Goal: Task Accomplishment & Management: Complete application form

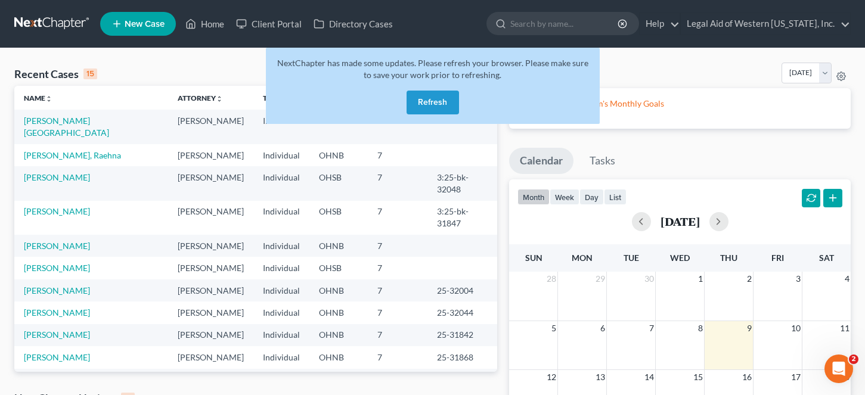
click at [433, 106] on button "Refresh" at bounding box center [433, 103] width 52 height 24
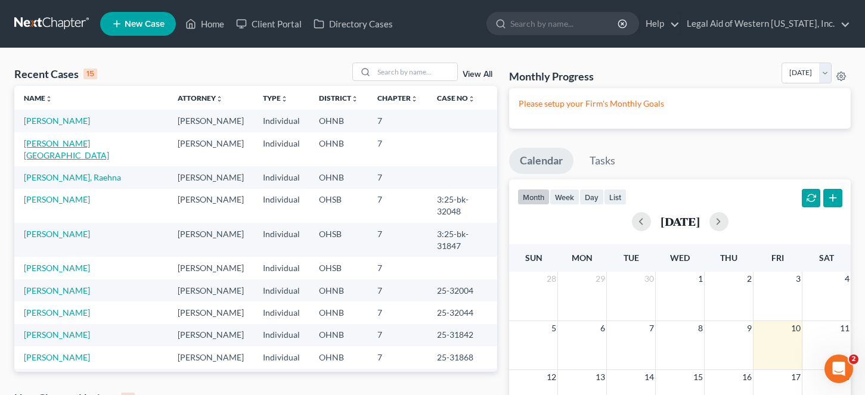
click at [86, 141] on link "[PERSON_NAME][GEOGRAPHIC_DATA]" at bounding box center [66, 149] width 85 height 22
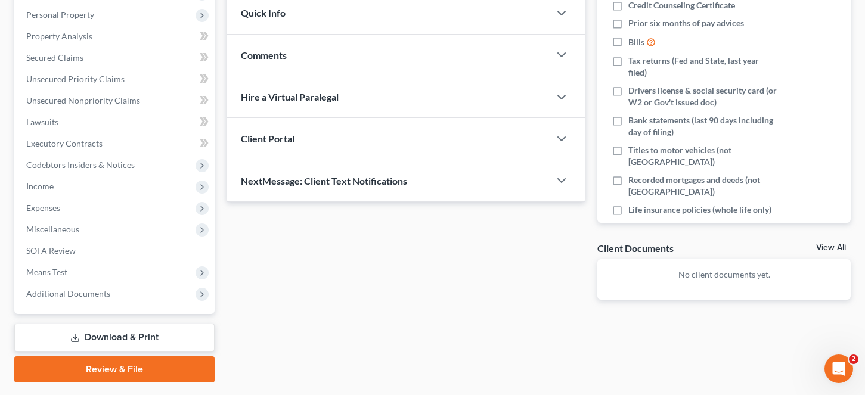
scroll to position [179, 0]
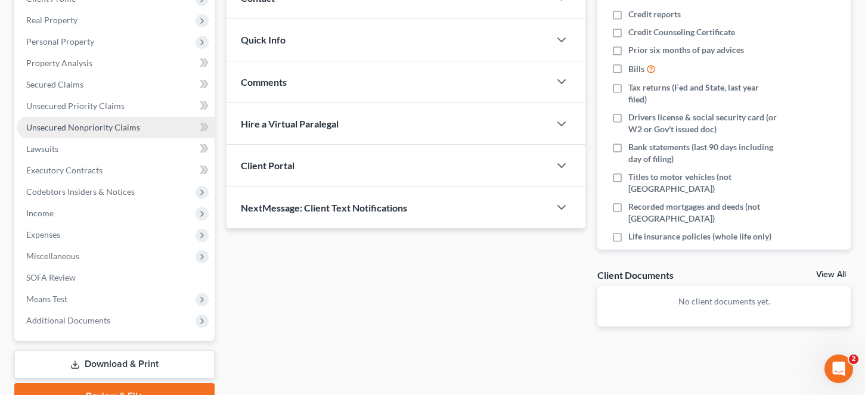
click at [95, 123] on span "Unsecured Nonpriority Claims" at bounding box center [83, 127] width 114 height 10
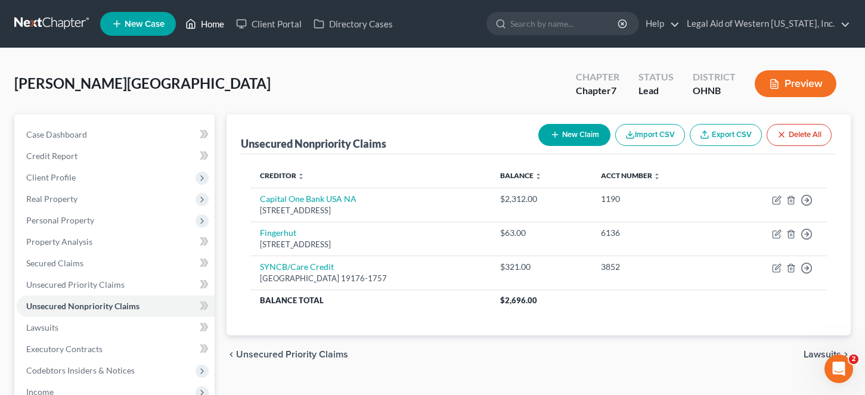
click at [218, 22] on link "Home" at bounding box center [204, 23] width 51 height 21
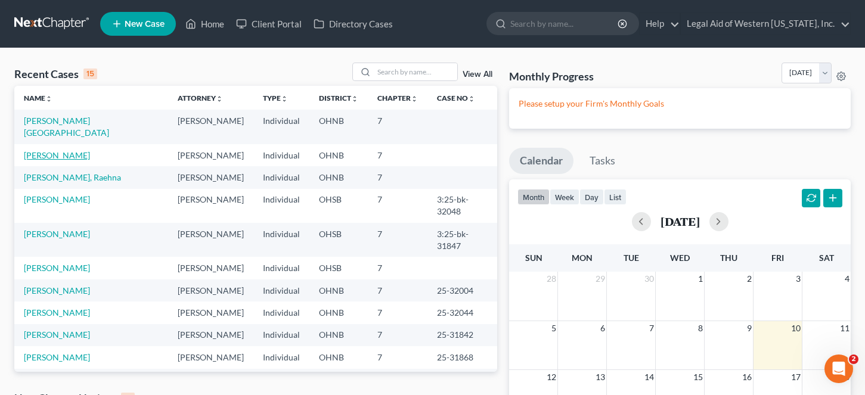
click at [61, 150] on link "[PERSON_NAME]" at bounding box center [57, 155] width 66 height 10
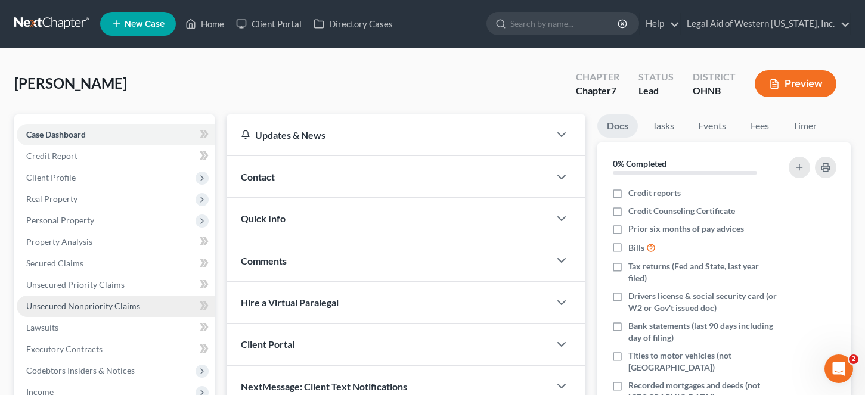
click at [75, 303] on span "Unsecured Nonpriority Claims" at bounding box center [83, 306] width 114 height 10
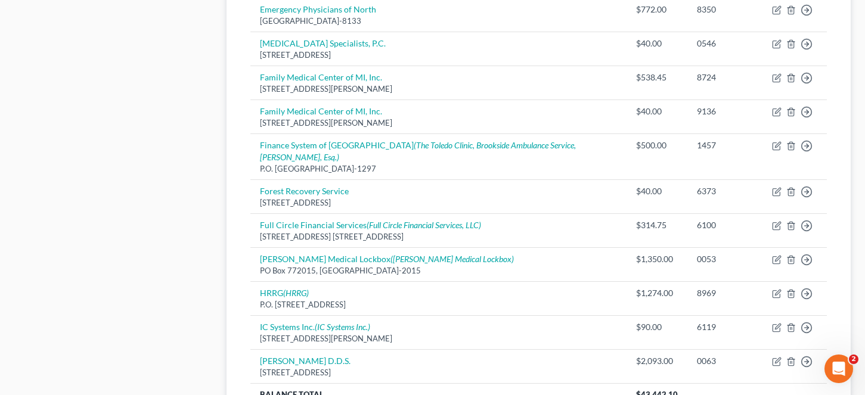
scroll to position [894, 0]
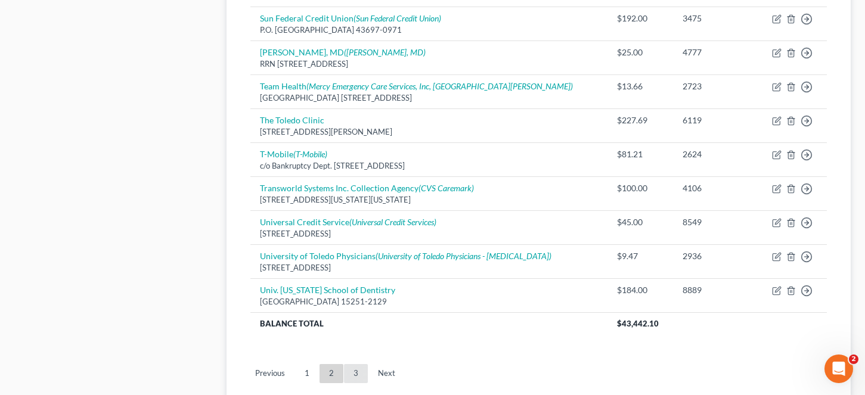
click at [361, 380] on link "3" at bounding box center [356, 373] width 24 height 19
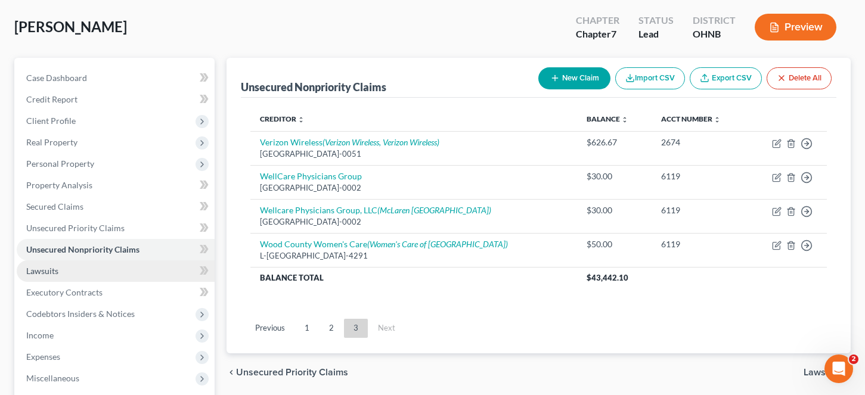
scroll to position [119, 0]
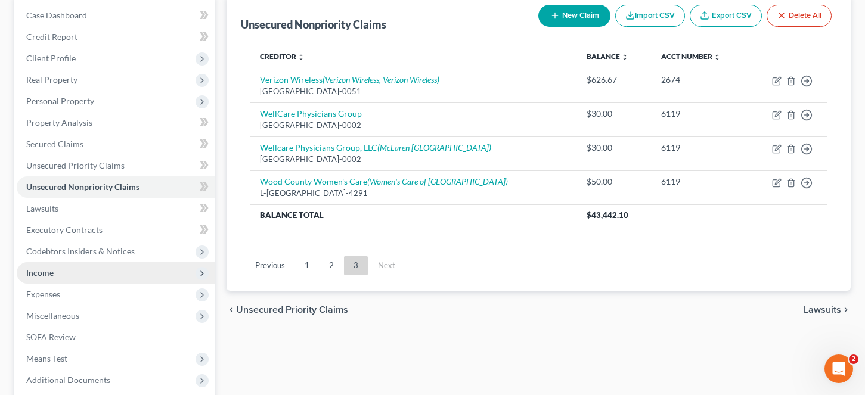
click at [75, 276] on span "Income" at bounding box center [116, 272] width 198 height 21
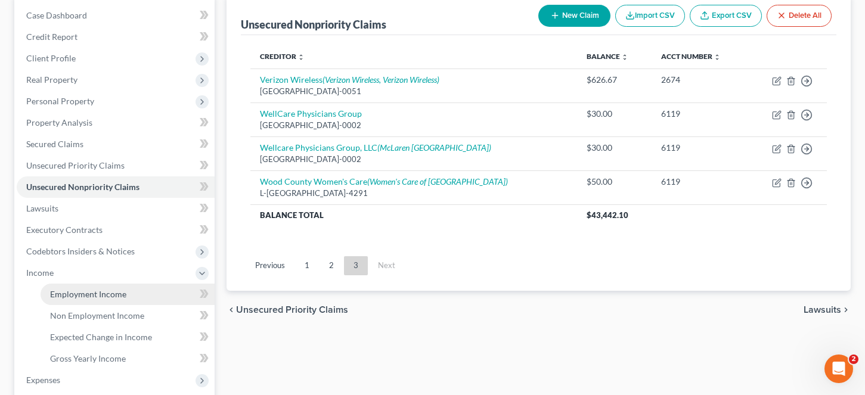
click at [88, 297] on span "Employment Income" at bounding box center [88, 294] width 76 height 10
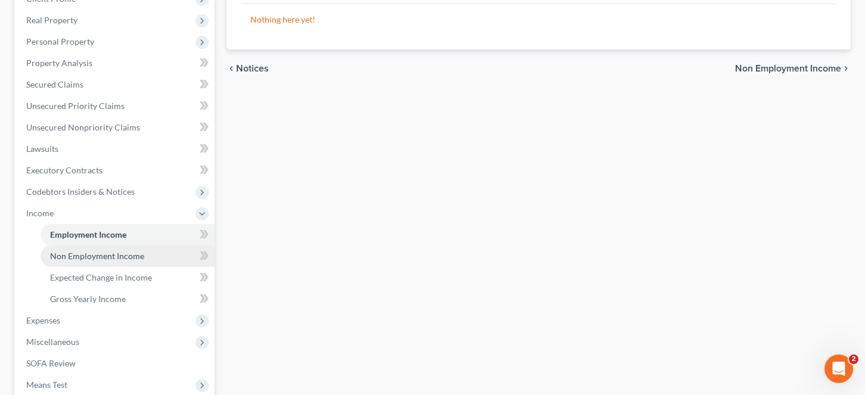
click at [94, 257] on span "Non Employment Income" at bounding box center [97, 256] width 94 height 10
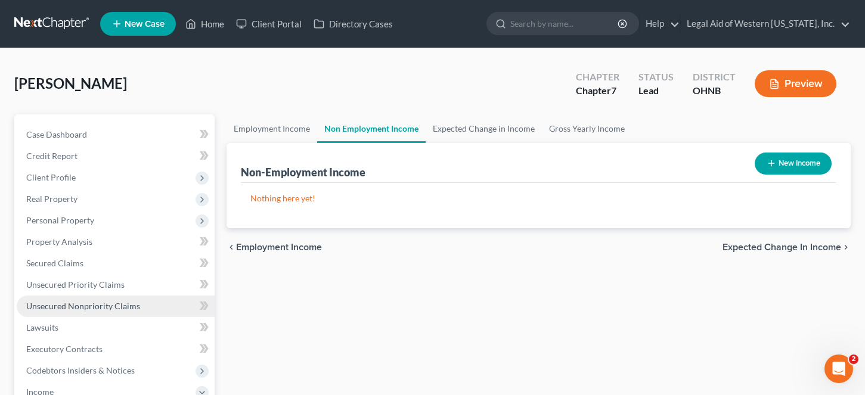
click at [114, 312] on link "Unsecured Nonpriority Claims" at bounding box center [116, 306] width 198 height 21
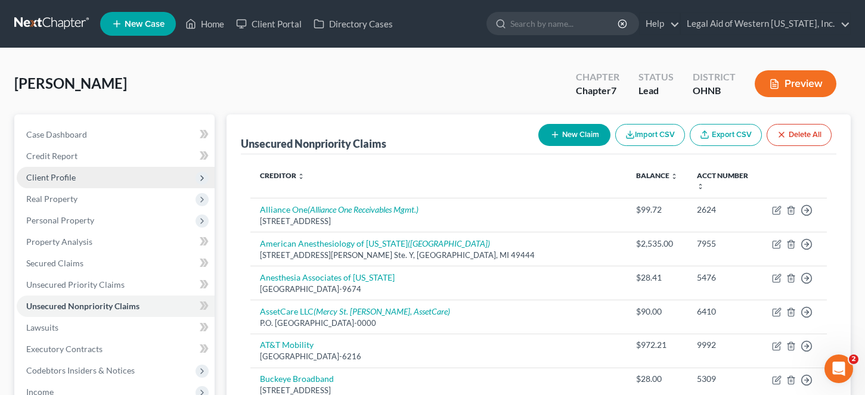
click at [93, 181] on span "Client Profile" at bounding box center [116, 177] width 198 height 21
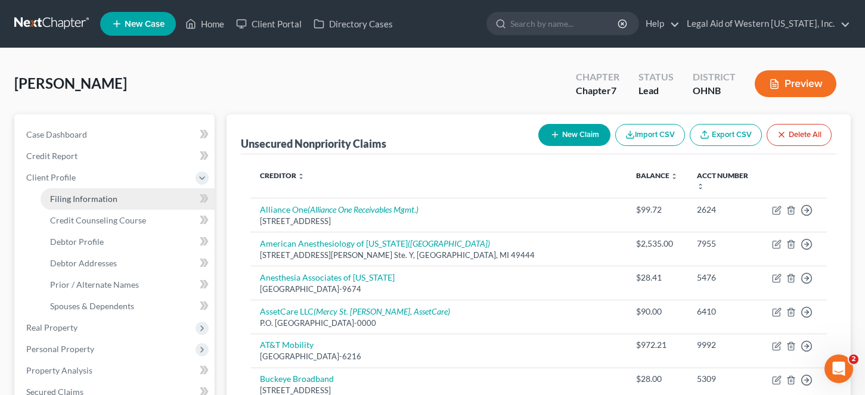
click at [104, 200] on span "Filing Information" at bounding box center [83, 199] width 67 height 10
select select "1"
select select "0"
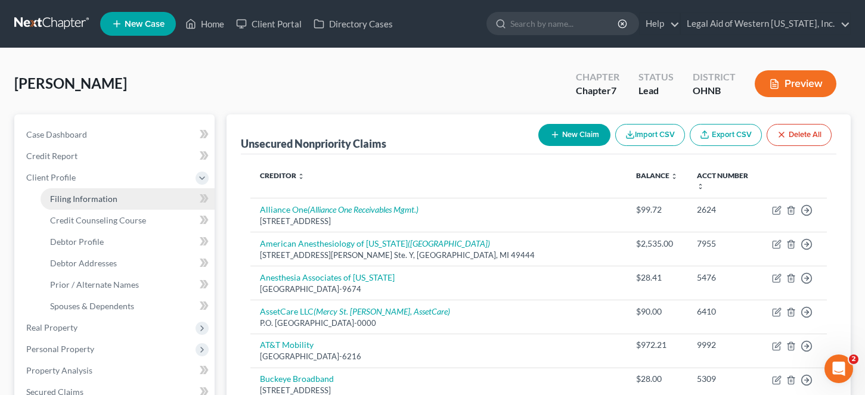
select select "36"
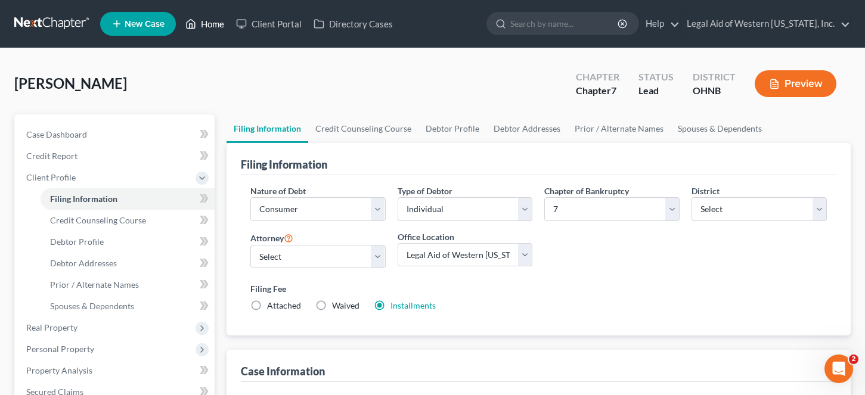
click at [202, 23] on link "Home" at bounding box center [204, 23] width 51 height 21
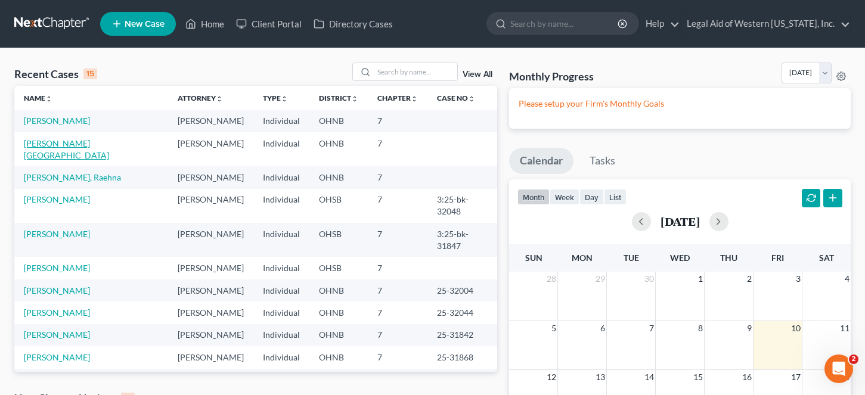
click at [65, 140] on link "[PERSON_NAME][GEOGRAPHIC_DATA]" at bounding box center [66, 149] width 85 height 22
